Goal: Transaction & Acquisition: Book appointment/travel/reservation

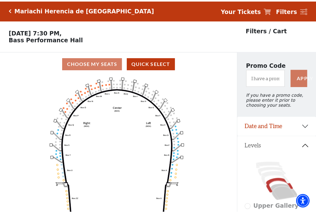
scroll to position [29, 0]
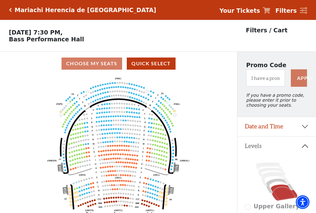
scroll to position [29, 0]
